Goal: Task Accomplishment & Management: Manage account settings

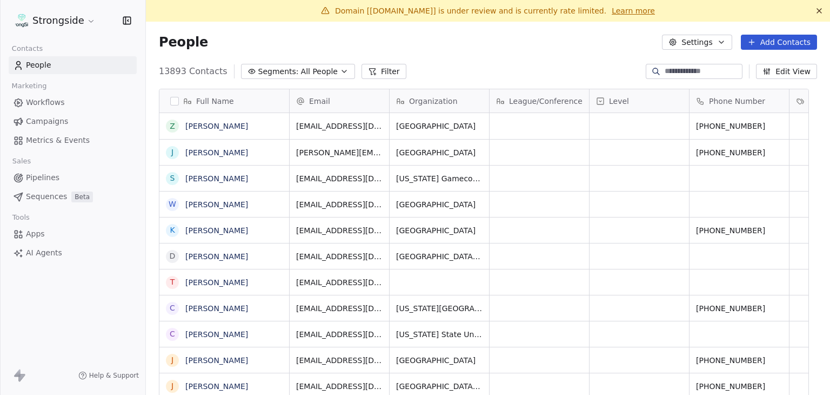
scroll to position [9, 9]
drag, startPoint x: 383, startPoint y: 10, endPoint x: 431, endPoint y: 14, distance: 47.7
click at [431, 14] on span "Domain [[DOMAIN_NAME]] is under review and is currently rate limited." at bounding box center [470, 10] width 271 height 9
copy span "[DOMAIN_NAME]"
click at [79, 22] on html "Strongside Contacts People Marketing Workflows Campaigns Metrics & Events Sales…" at bounding box center [415, 197] width 830 height 395
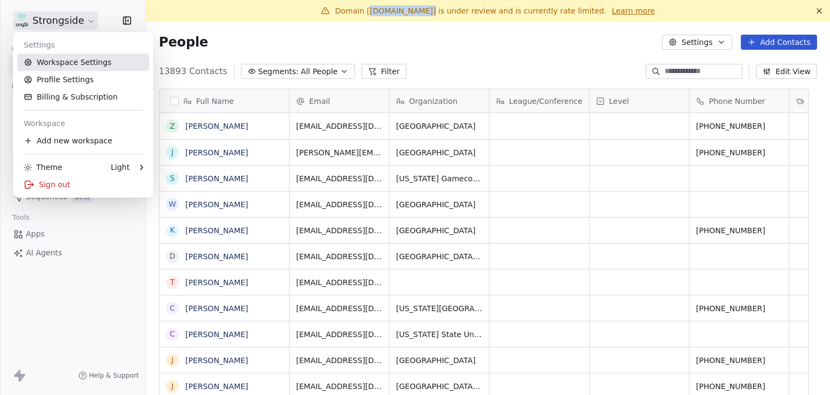
click at [103, 57] on link "Workspace Settings" at bounding box center [83, 62] width 132 height 17
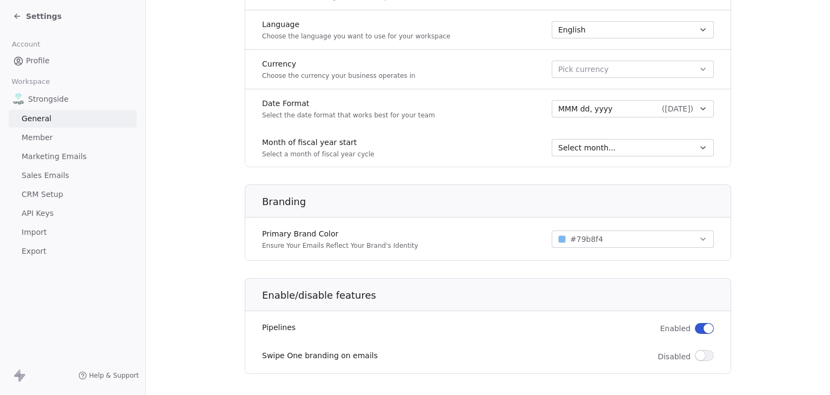
click at [86, 150] on link "Marketing Emails" at bounding box center [73, 157] width 128 height 18
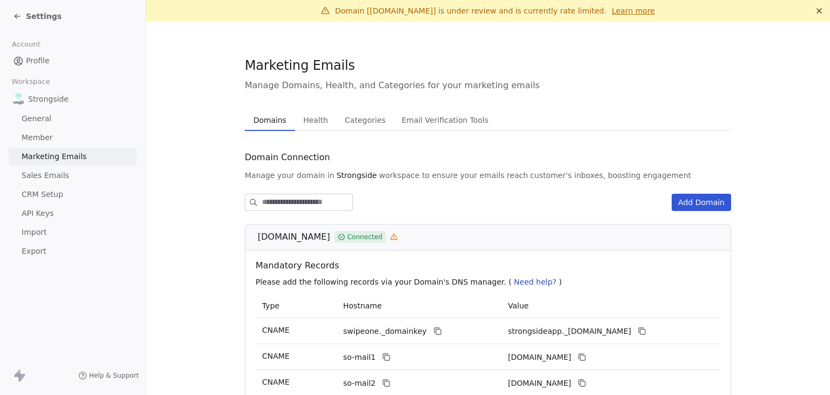
click at [301, 117] on span "Health" at bounding box center [316, 119] width 34 height 15
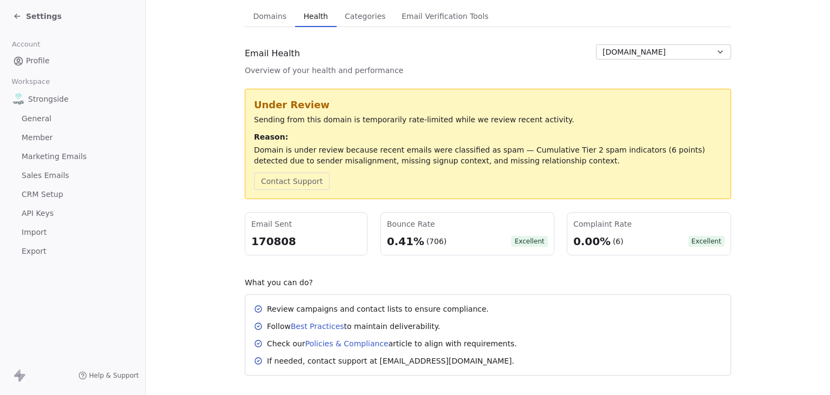
scroll to position [108, 0]
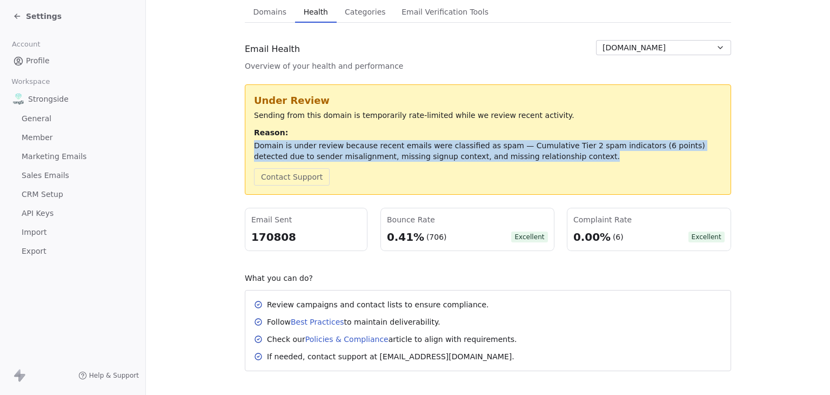
drag, startPoint x: 525, startPoint y: 157, endPoint x: 249, endPoint y: 144, distance: 276.5
click at [249, 144] on div "Under Review Sending from this domain is temporarily rate-limited while we revi…" at bounding box center [488, 139] width 486 height 110
copy div "Domain is under review because recent emails were classified as spam — Cumulati…"
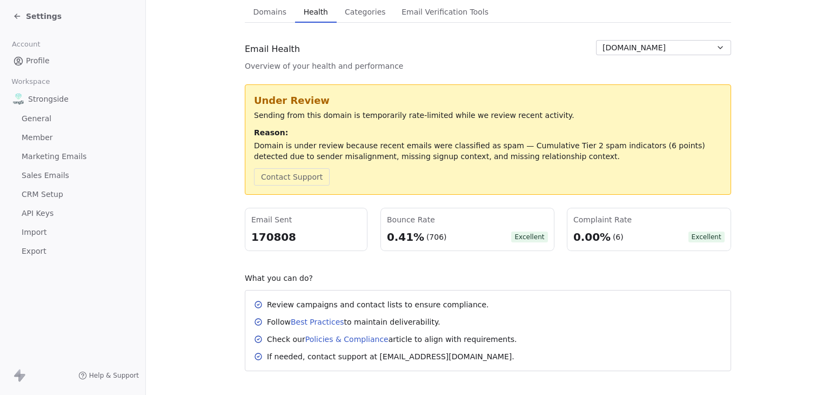
click at [493, 166] on div "Under Review Sending from this domain is temporarily rate-limited while we revi…" at bounding box center [488, 139] width 468 height 92
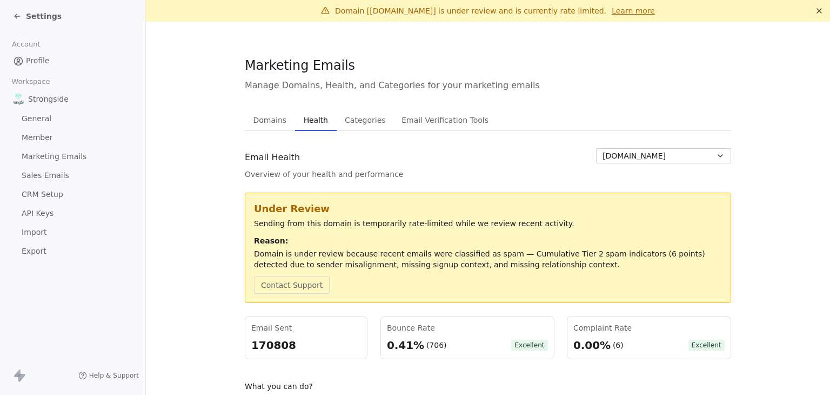
drag, startPoint x: 41, startPoint y: 162, endPoint x: 66, endPoint y: 149, distance: 27.8
click at [42, 161] on span "Marketing Emails" at bounding box center [54, 156] width 65 height 11
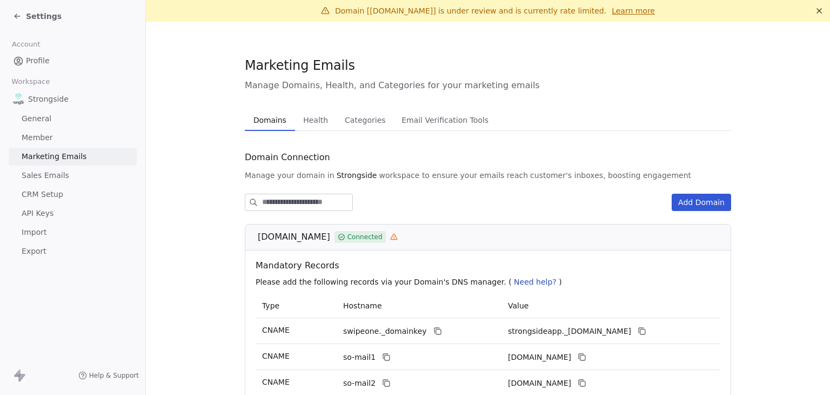
click at [26, 18] on span "Settings" at bounding box center [44, 16] width 36 height 11
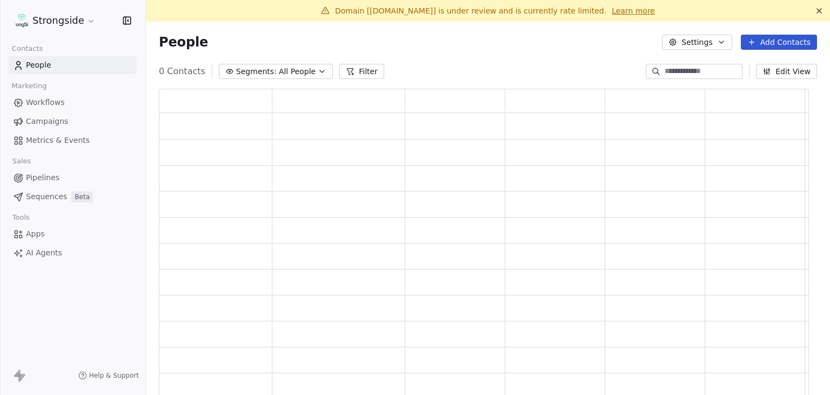
scroll to position [312, 642]
click at [77, 124] on link "Campaigns" at bounding box center [73, 121] width 128 height 18
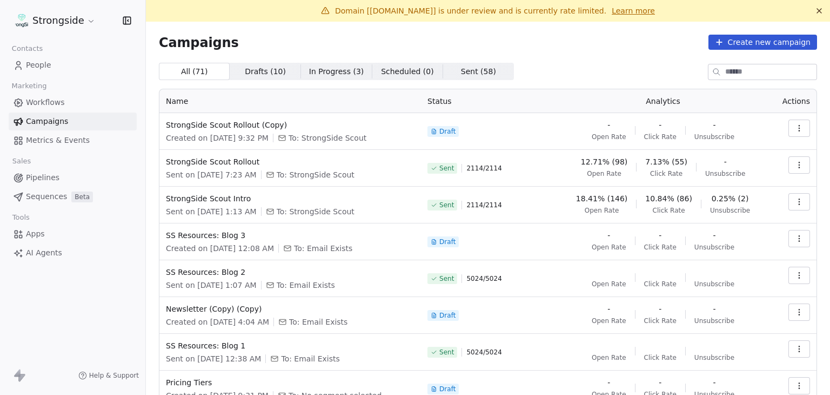
click at [795, 169] on icon "button" at bounding box center [799, 165] width 9 height 9
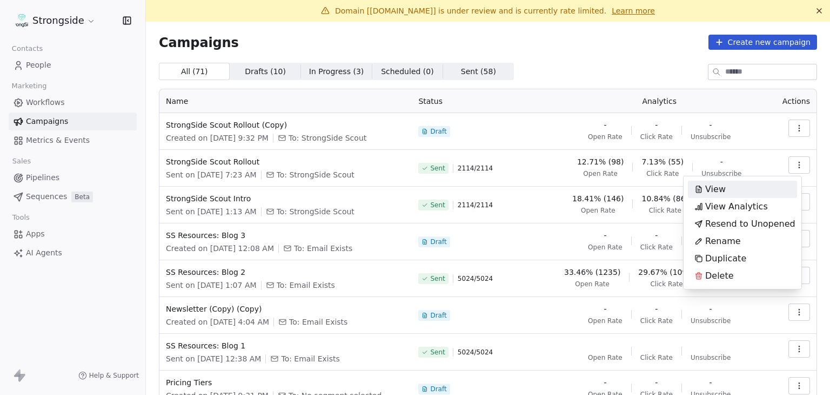
click at [746, 187] on div "View" at bounding box center [742, 189] width 109 height 17
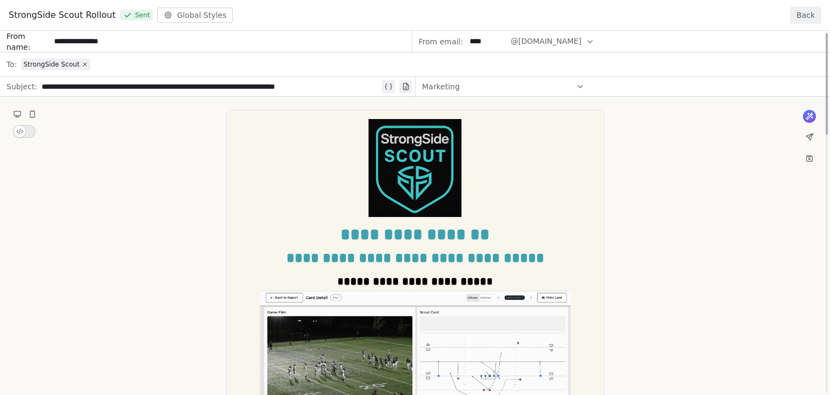
click at [811, 22] on button "Back" at bounding box center [805, 14] width 31 height 17
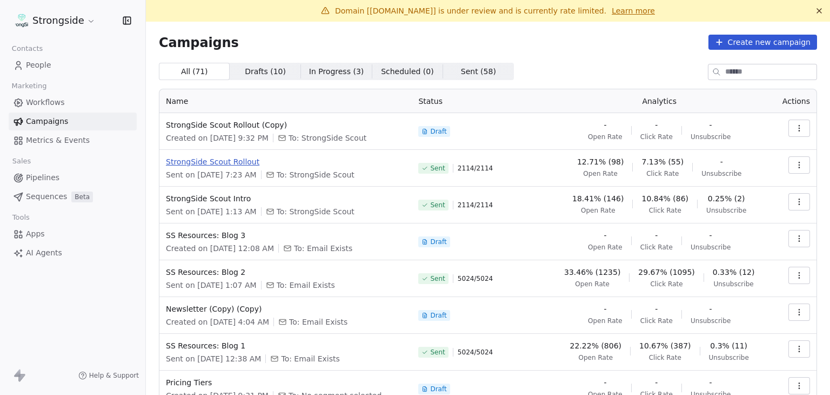
click at [246, 164] on span "StrongSide Scout Rollout" at bounding box center [285, 161] width 239 height 11
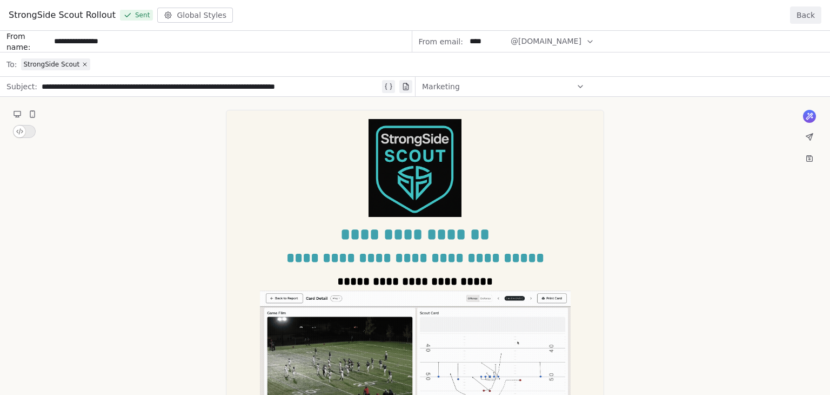
click at [805, 15] on button "Back" at bounding box center [805, 14] width 31 height 17
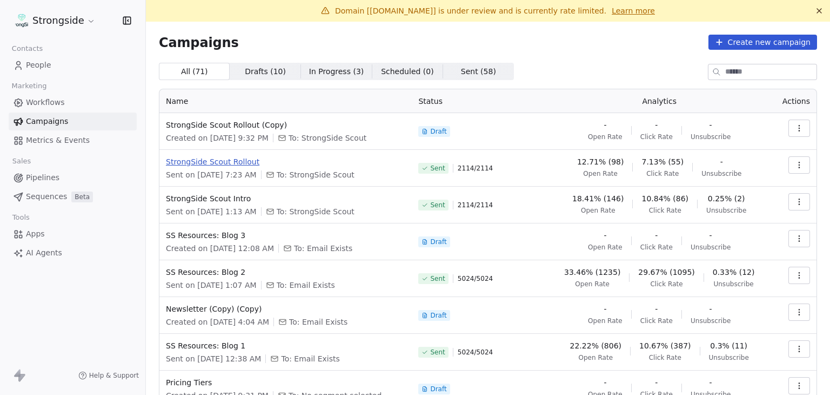
click at [239, 161] on span "StrongSide Scout Rollout" at bounding box center [285, 161] width 239 height 11
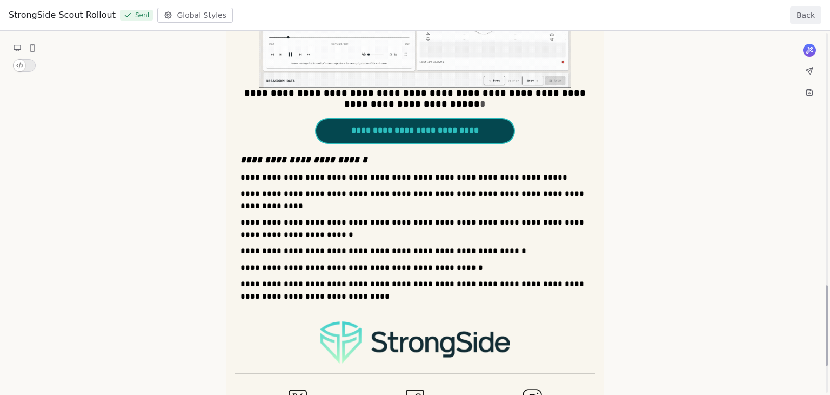
scroll to position [1135, 0]
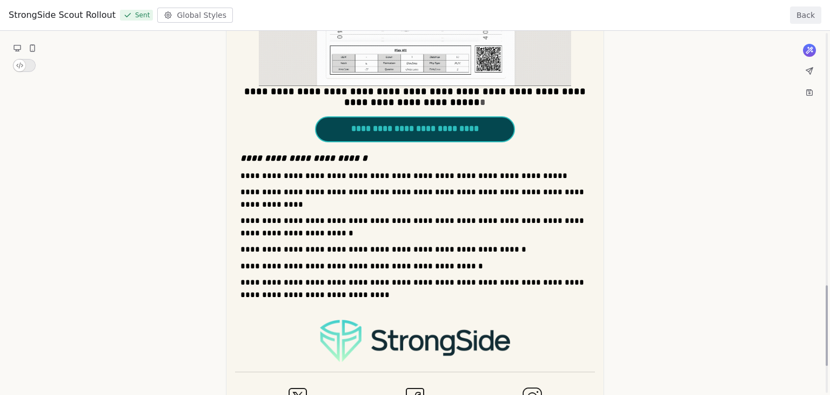
click at [807, 16] on button "Back" at bounding box center [805, 14] width 31 height 17
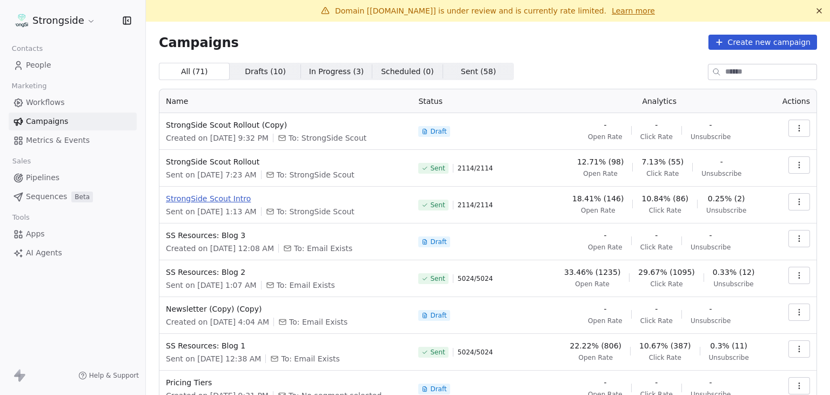
click at [227, 199] on span "StrongSide Scout Intro" at bounding box center [285, 198] width 239 height 11
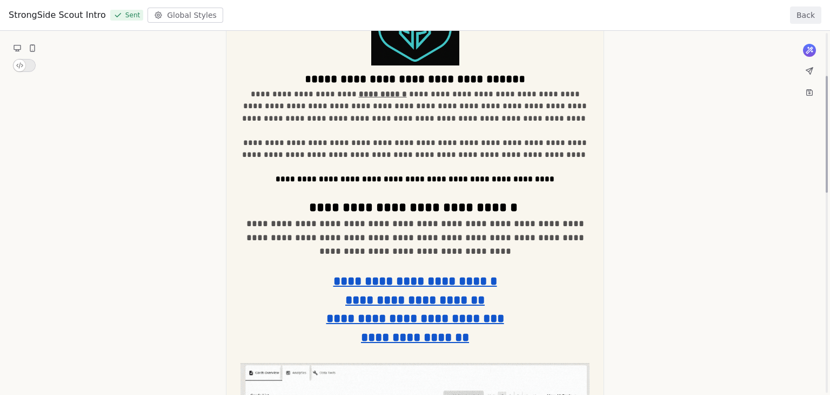
scroll to position [216, 0]
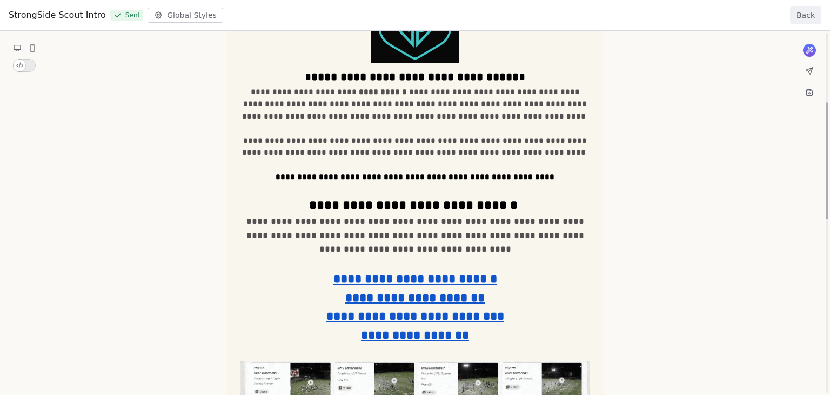
click at [815, 10] on button "Back" at bounding box center [805, 14] width 31 height 17
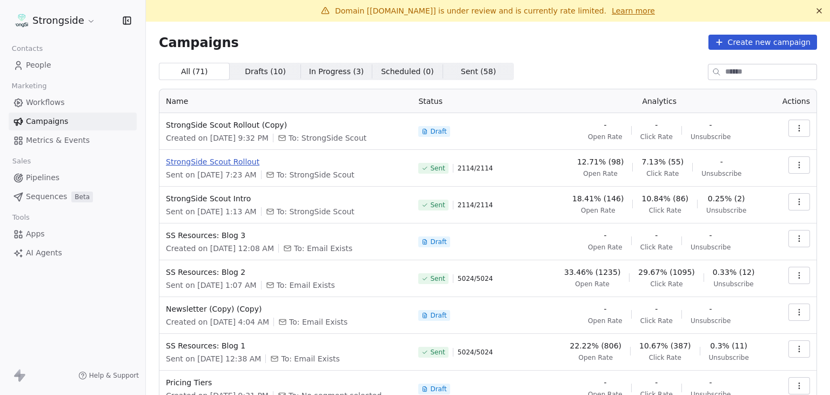
click at [240, 162] on span "StrongSide Scout Rollout" at bounding box center [285, 161] width 239 height 11
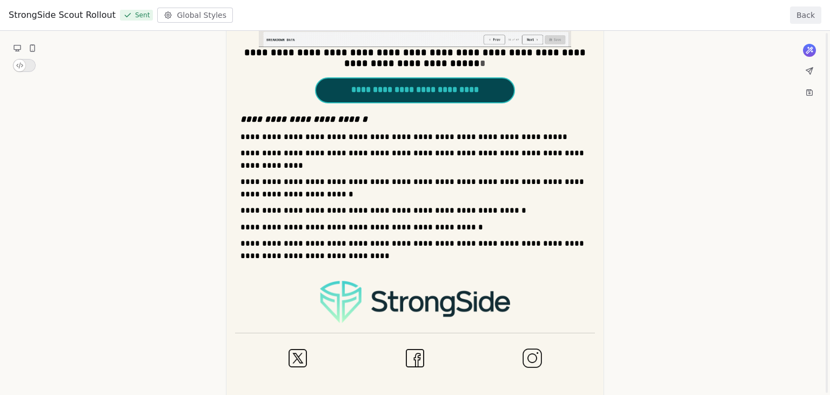
scroll to position [1254, 0]
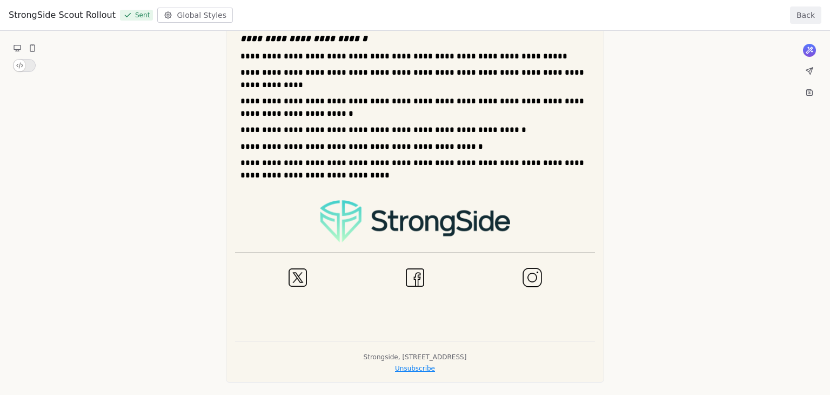
click at [807, 18] on button "Back" at bounding box center [805, 14] width 31 height 17
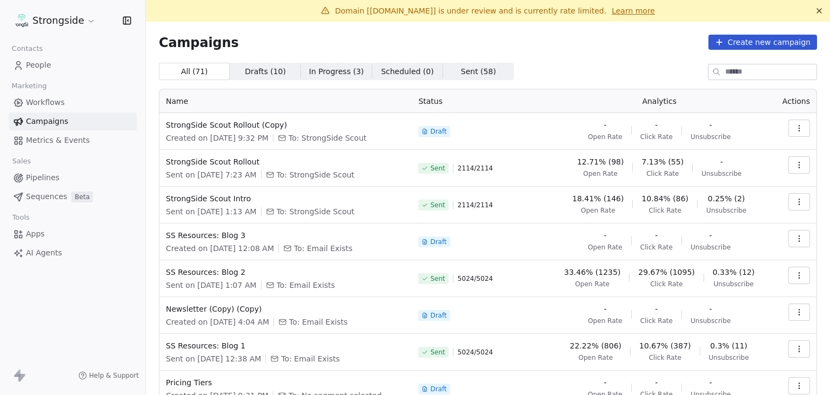
click at [635, 42] on div "Campaigns Create new campaign" at bounding box center [488, 42] width 658 height 15
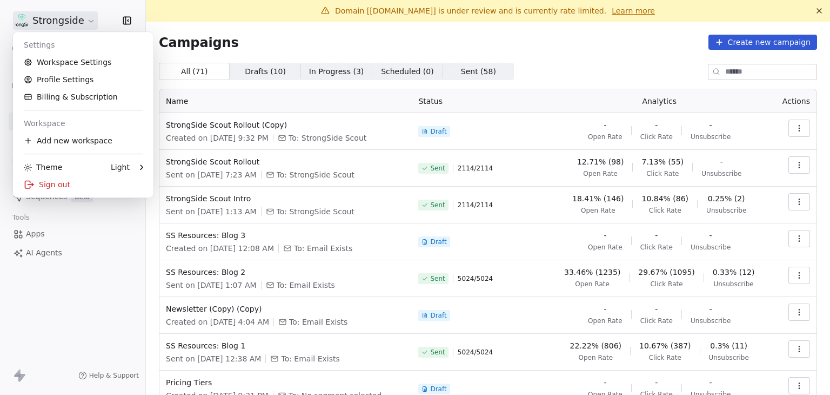
click at [45, 25] on html "Strongside Contacts People Marketing Workflows Campaigns Metrics & Events Sales…" at bounding box center [415, 197] width 830 height 395
click at [91, 66] on link "Workspace Settings" at bounding box center [83, 62] width 132 height 17
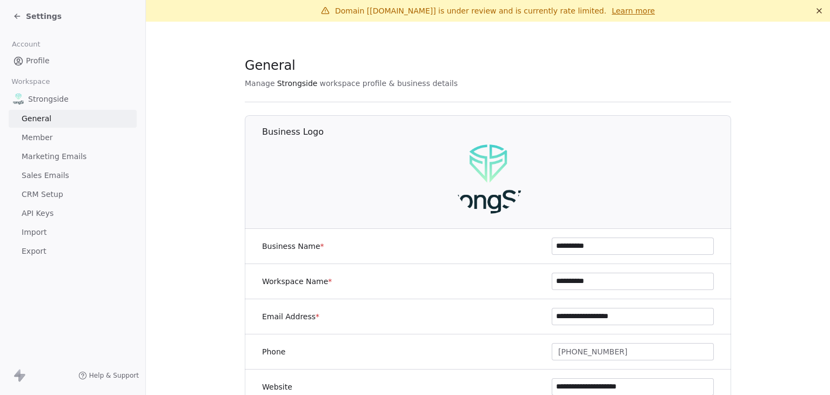
click at [59, 159] on span "Marketing Emails" at bounding box center [54, 156] width 65 height 11
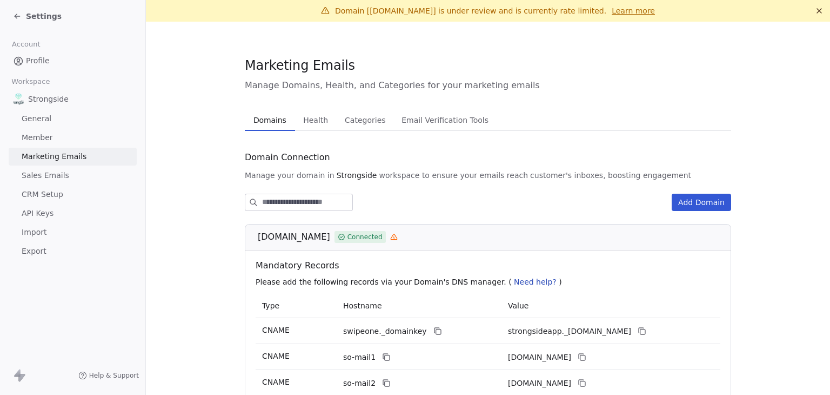
click at [312, 128] on button "Health Health" at bounding box center [316, 120] width 42 height 22
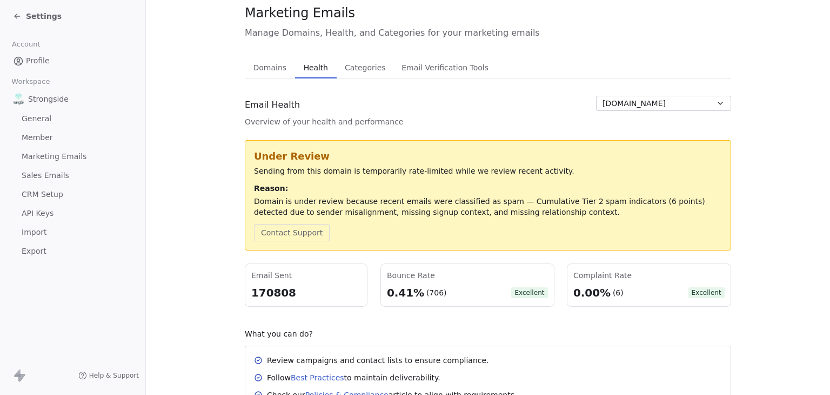
scroll to position [54, 0]
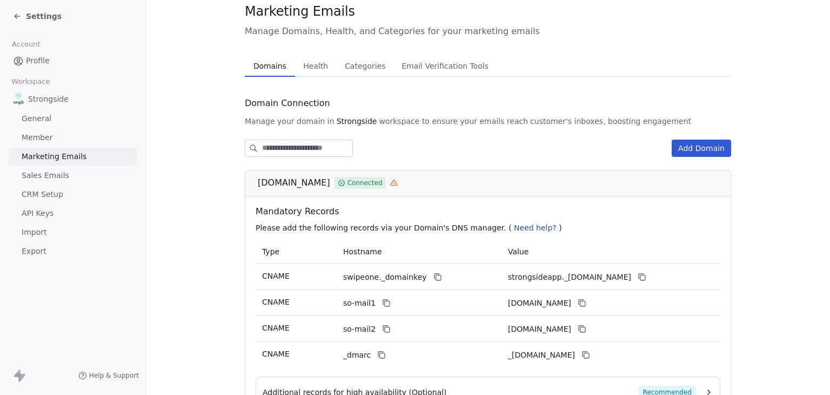
click at [264, 65] on span "Domains" at bounding box center [270, 65] width 42 height 15
drag, startPoint x: 253, startPoint y: 183, endPoint x: 318, endPoint y: 184, distance: 64.9
click at [318, 184] on div "[DOMAIN_NAME] Connected" at bounding box center [488, 183] width 486 height 26
copy div "[DOMAIN_NAME]"
click at [772, 182] on section "Marketing Emails Manage Domains, Health, and Categories for your marketing emai…" at bounding box center [488, 233] width 684 height 530
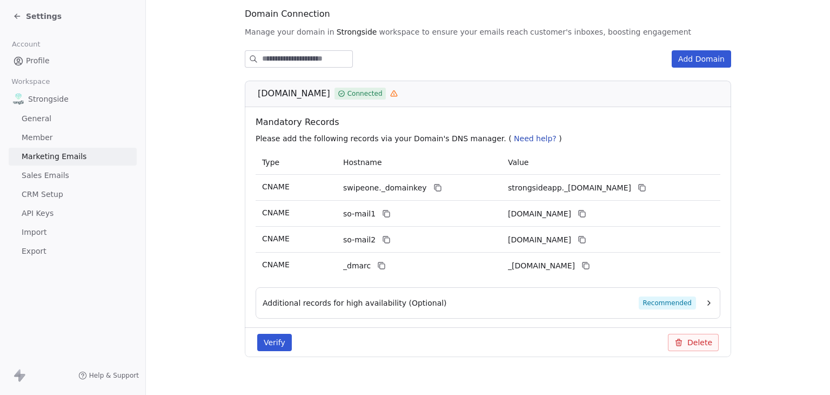
scroll to position [157, 0]
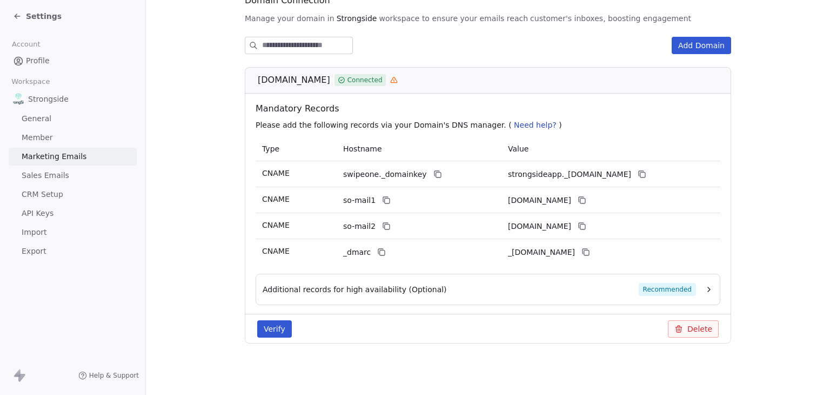
click at [48, 18] on span "Settings" at bounding box center [44, 16] width 36 height 11
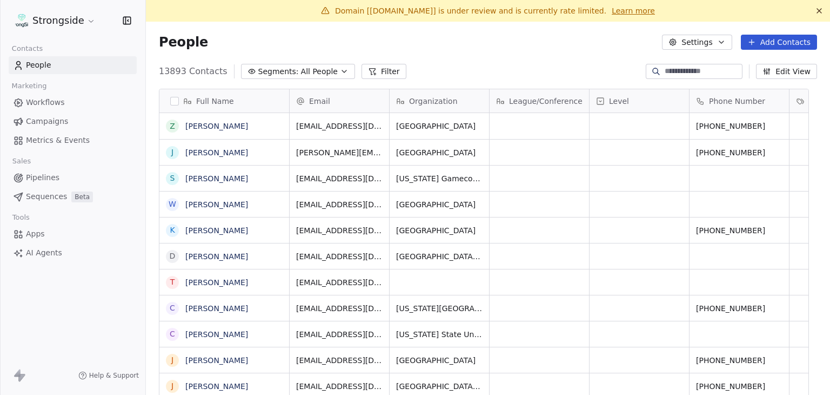
scroll to position [9, 9]
click at [69, 31] on div "Strongside" at bounding box center [72, 20] width 145 height 41
click at [70, 20] on html "Strongside Contacts People Marketing Workflows Campaigns Metrics & Events Sales…" at bounding box center [415, 197] width 830 height 395
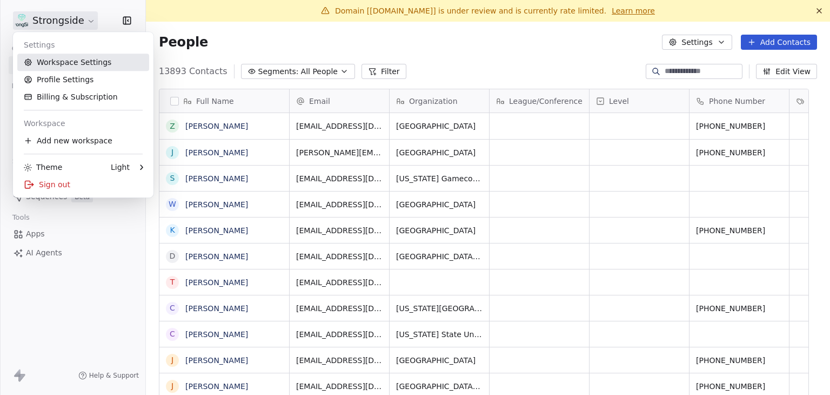
click at [81, 65] on link "Workspace Settings" at bounding box center [83, 62] width 132 height 17
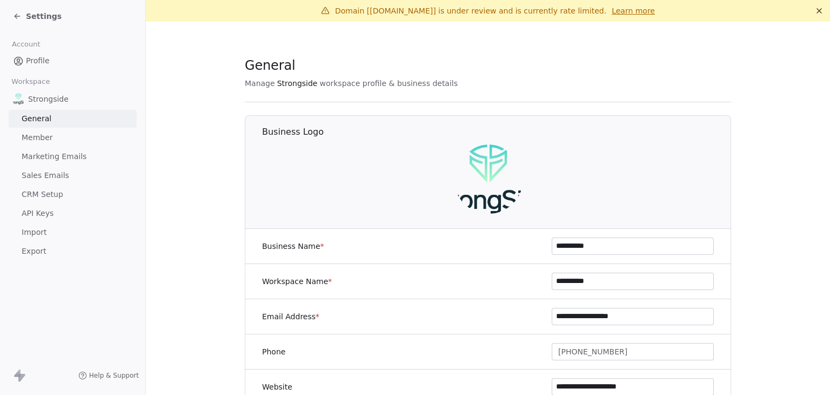
click at [61, 151] on span "Marketing Emails" at bounding box center [54, 156] width 65 height 11
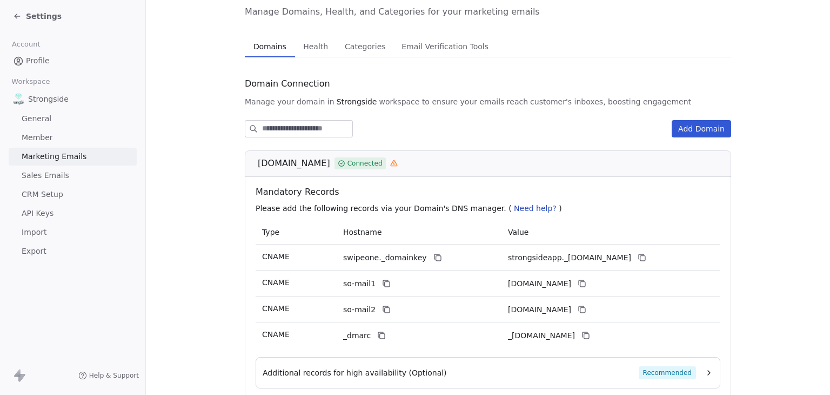
scroll to position [49, 0]
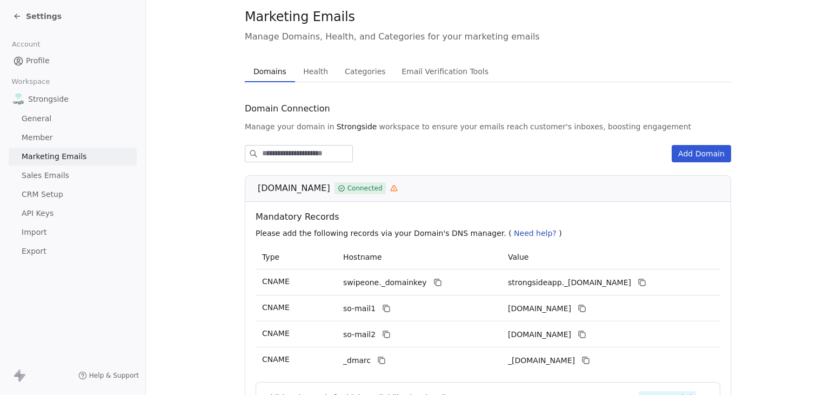
click at [313, 70] on div "Marketing Emails Manage Domains, Health, and Categories for your marketing emai…" at bounding box center [488, 238] width 486 height 461
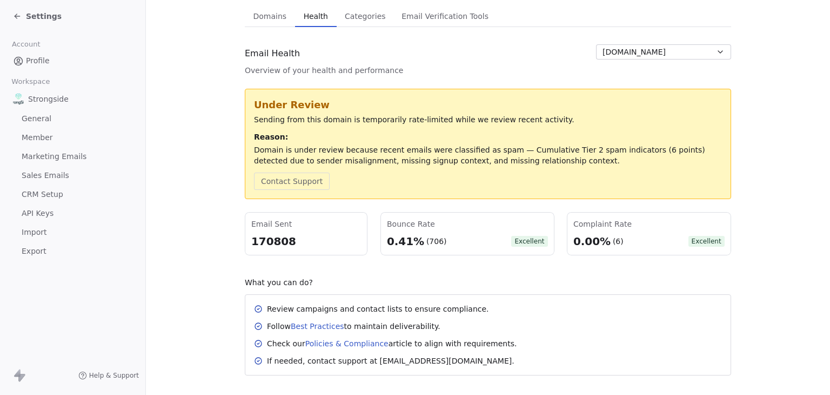
scroll to position [108, 0]
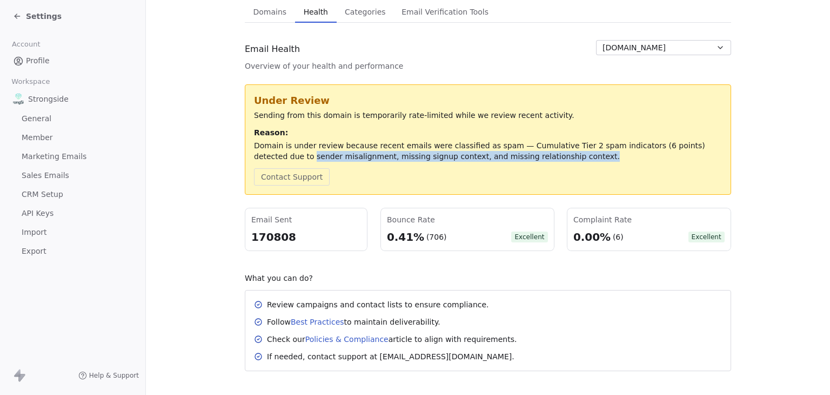
drag, startPoint x: 250, startPoint y: 159, endPoint x: 523, endPoint y: 159, distance: 272.9
click at [523, 159] on div "Domain is under review because recent emails were classified as spam — Cumulati…" at bounding box center [488, 151] width 468 height 22
copy div "sender misalignment, missing signup context, and missing relationship context."
click at [43, 20] on span "Settings" at bounding box center [44, 16] width 36 height 11
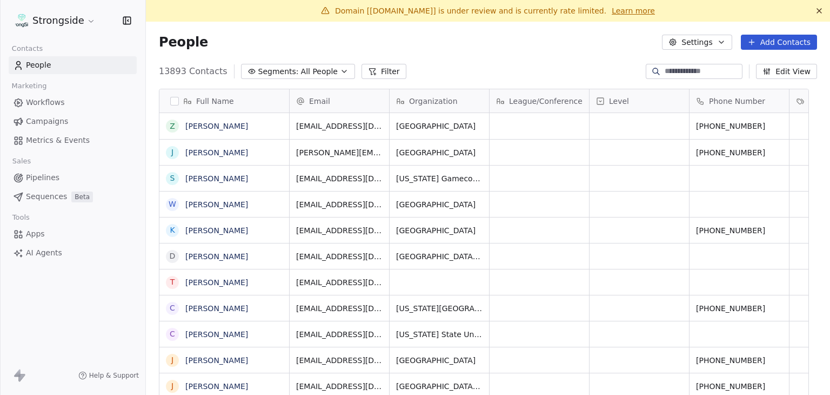
scroll to position [338, 667]
click at [59, 119] on span "Campaigns" at bounding box center [47, 121] width 42 height 11
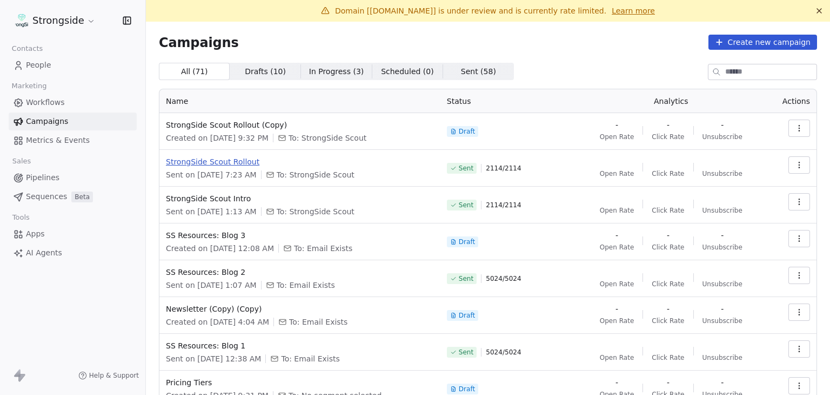
click at [241, 165] on span "StrongSide Scout Rollout" at bounding box center [300, 161] width 268 height 11
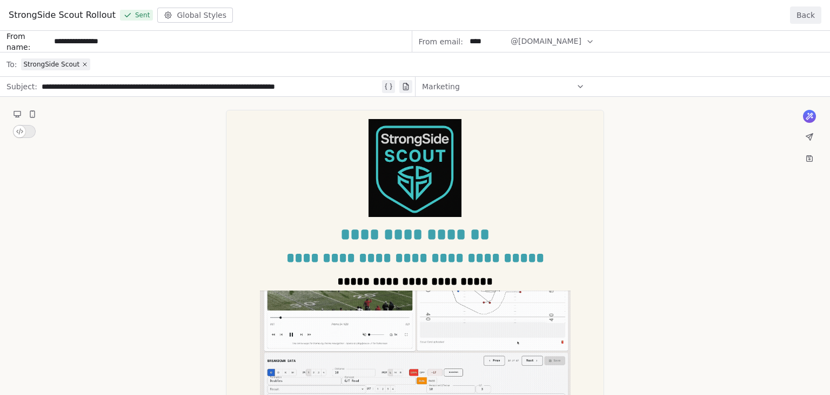
click at [801, 15] on button "Back" at bounding box center [805, 14] width 31 height 17
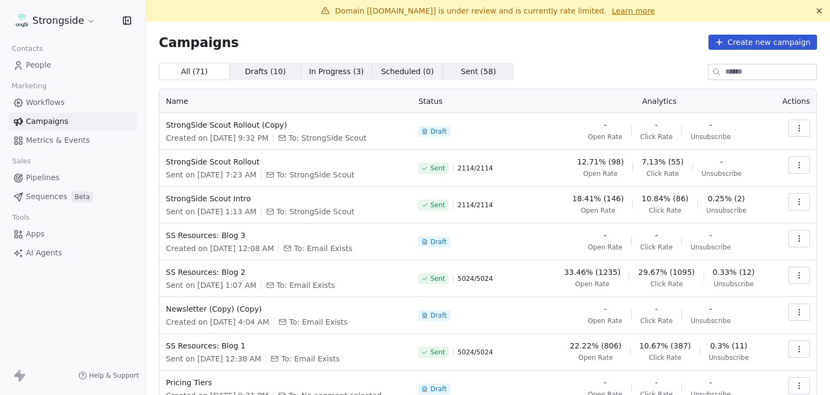
click at [50, 22] on html "Strongside Contacts People Marketing Workflows Campaigns Metrics & Events Sales…" at bounding box center [415, 197] width 830 height 395
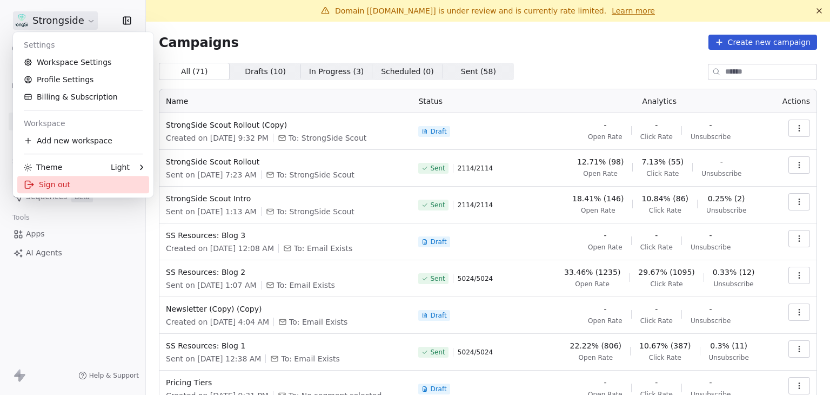
click at [59, 186] on div "Sign out" at bounding box center [83, 184] width 132 height 17
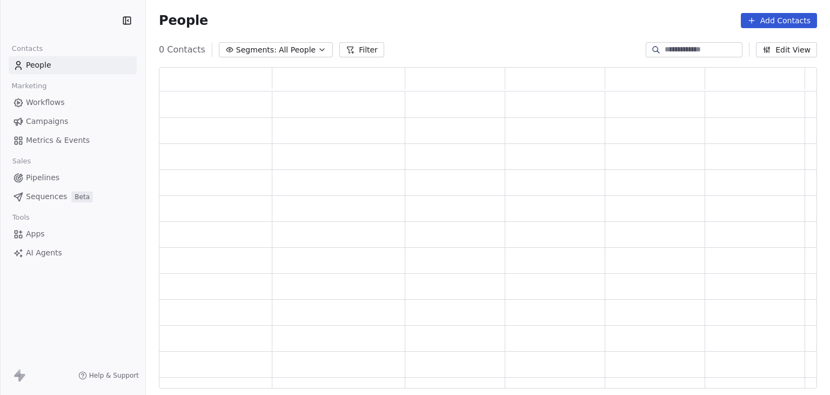
scroll to position [312, 650]
